Goal: Information Seeking & Learning: Learn about a topic

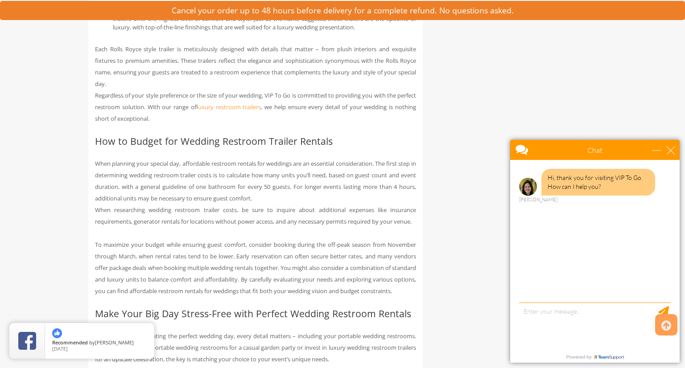
scroll to position [3062, 0]
click at [669, 152] on div "close" at bounding box center [670, 150] width 9 height 9
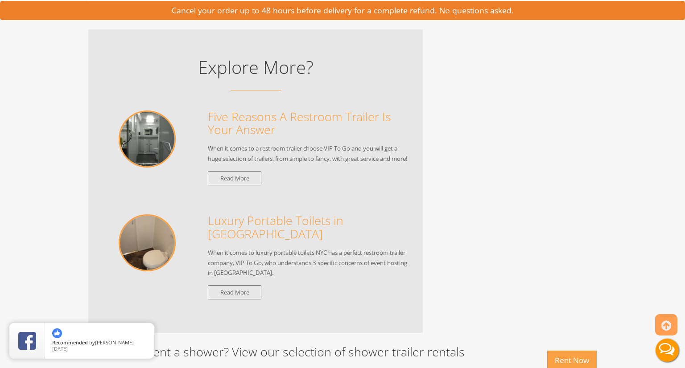
scroll to position [3968, 0]
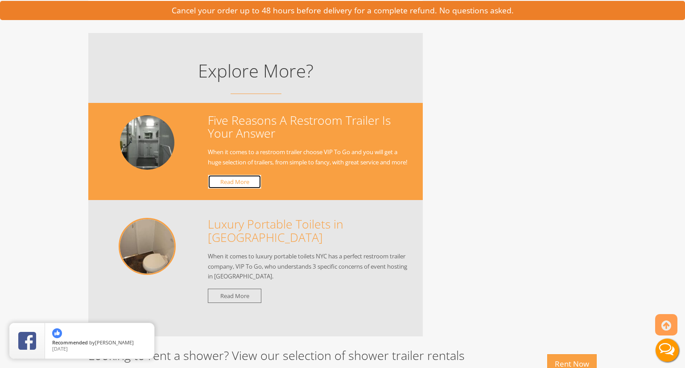
click at [234, 189] on link "Read More" at bounding box center [234, 182] width 53 height 15
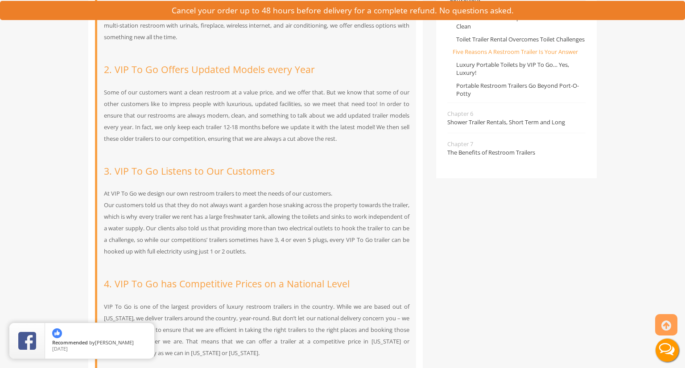
scroll to position [517, 0]
